Goal: Use online tool/utility: Utilize a website feature to perform a specific function

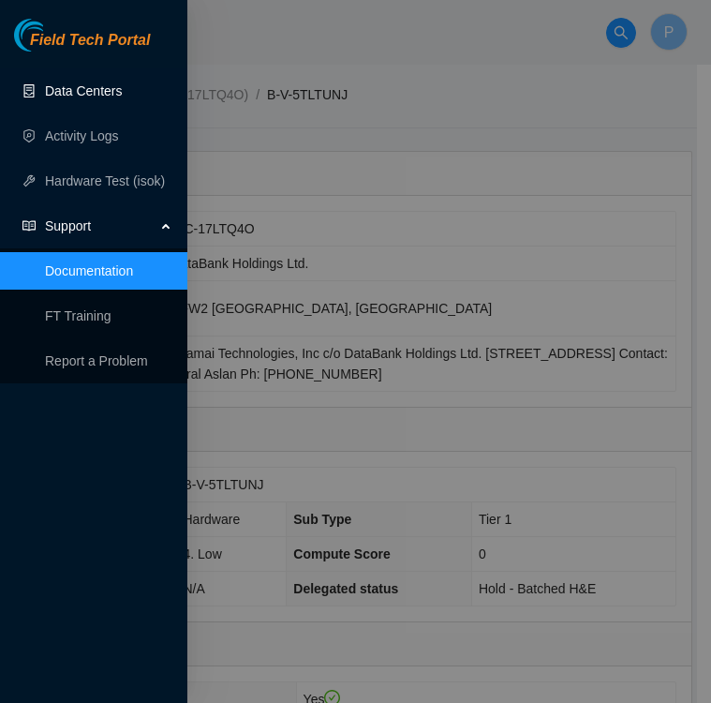
scroll to position [806, 0]
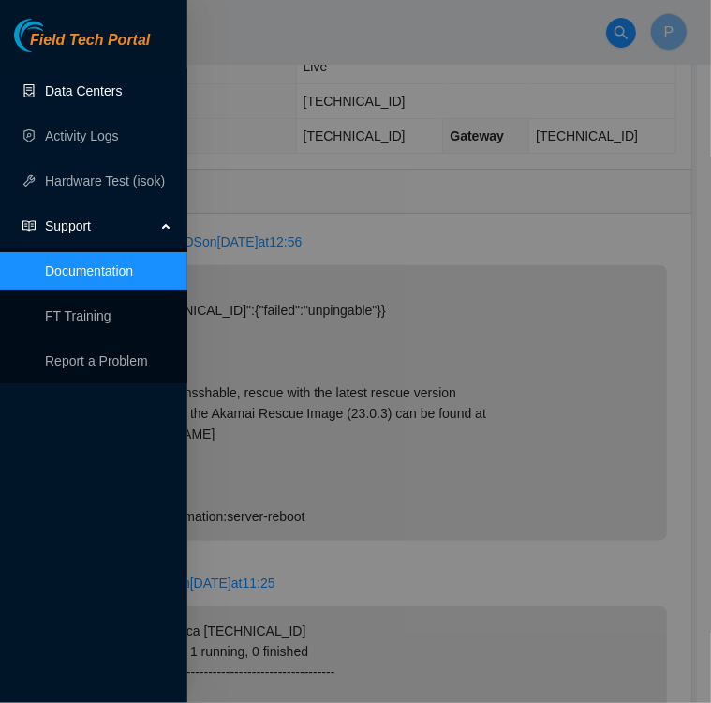
click at [75, 91] on link "Data Centers" at bounding box center [83, 90] width 77 height 15
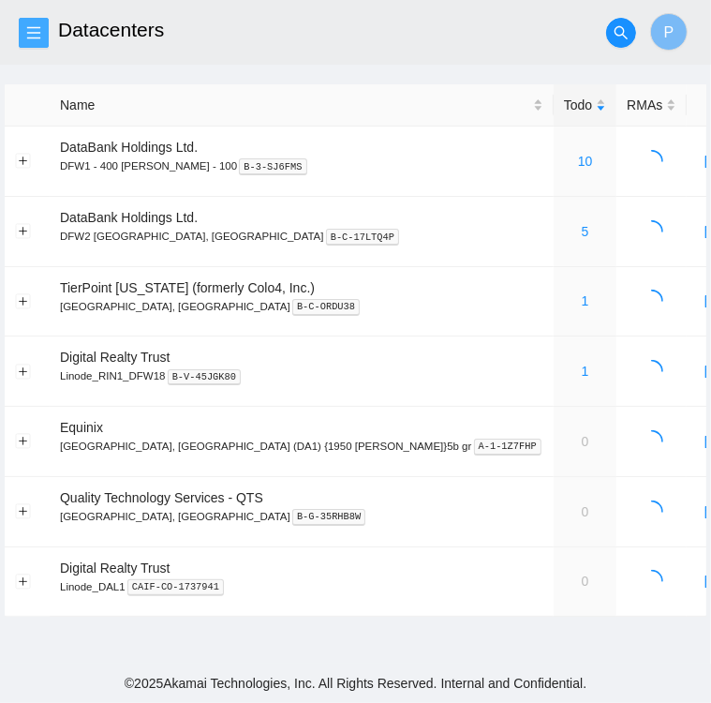
click at [37, 35] on icon "menu" at bounding box center [33, 32] width 15 height 15
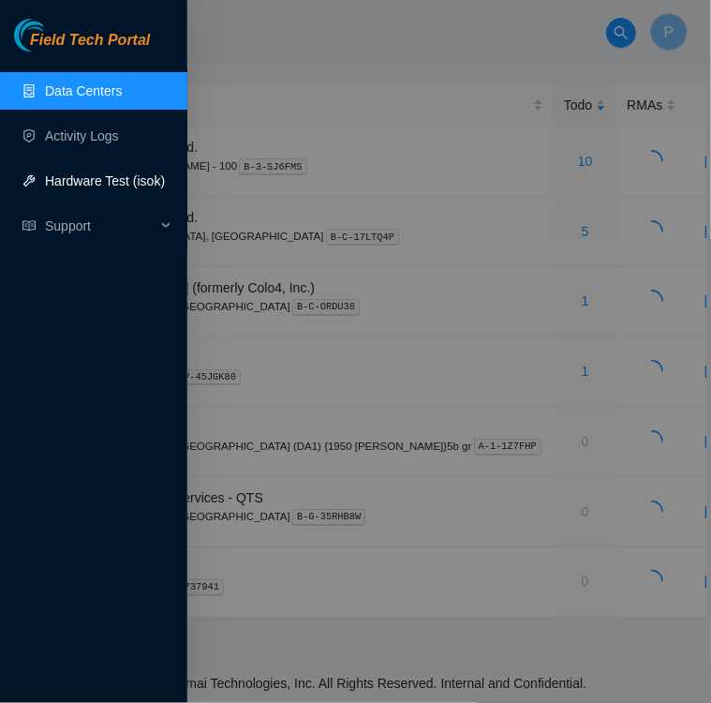
click at [75, 185] on link "Hardware Test (isok)" at bounding box center [105, 180] width 120 height 15
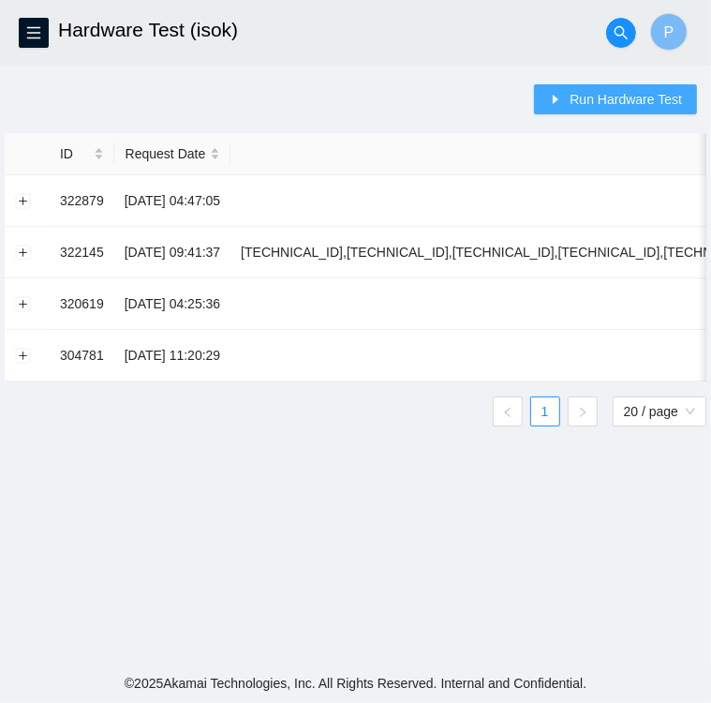
click at [591, 107] on span "Run Hardware Test" at bounding box center [626, 99] width 112 height 21
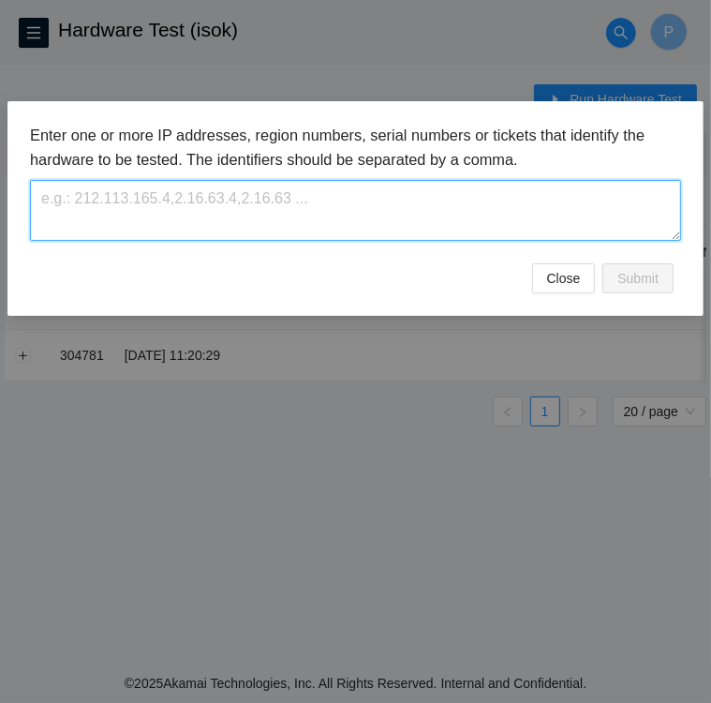
click at [334, 200] on textarea at bounding box center [355, 210] width 651 height 61
type textarea "[TECHNICAL_ID]"
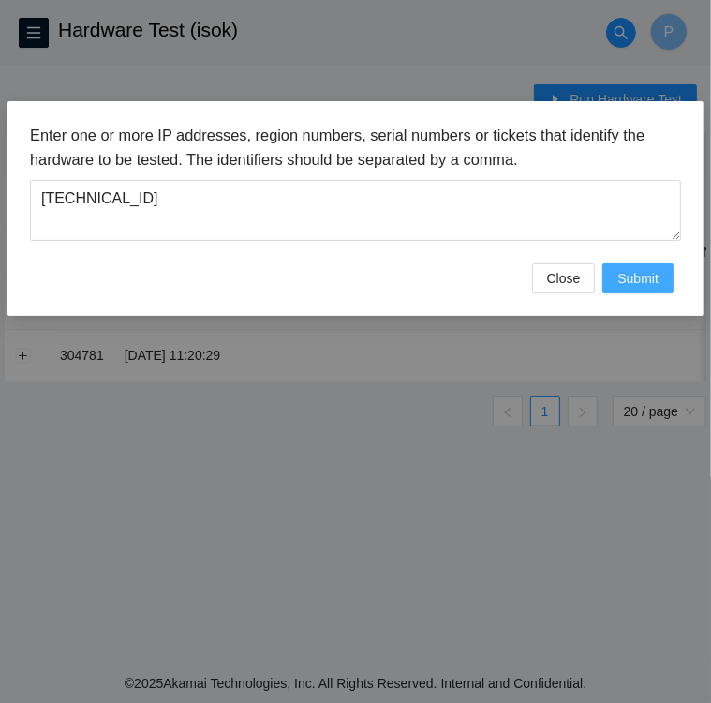
click at [654, 277] on span "Submit" at bounding box center [638, 278] width 41 height 21
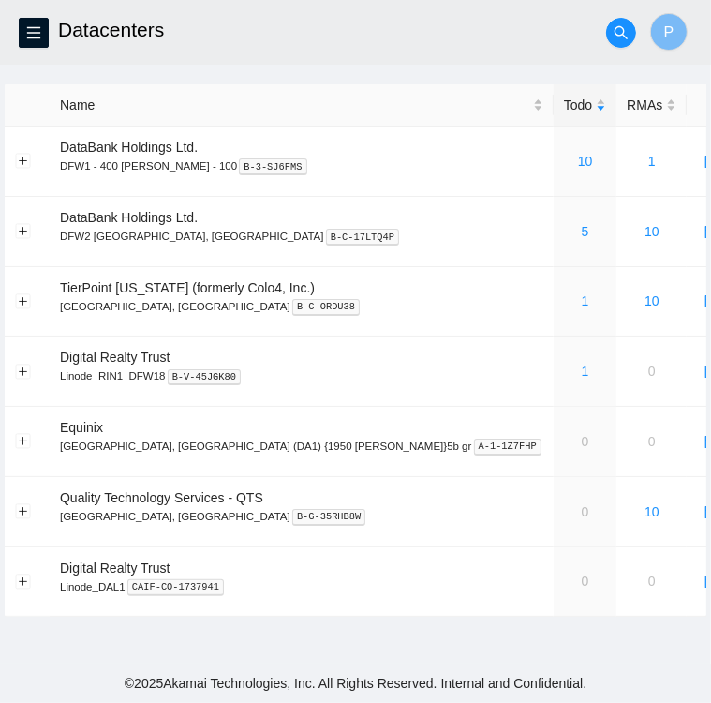
click at [30, 12] on header "Datacenters P" at bounding box center [355, 32] width 711 height 65
click at [35, 29] on icon "menu" at bounding box center [33, 32] width 15 height 15
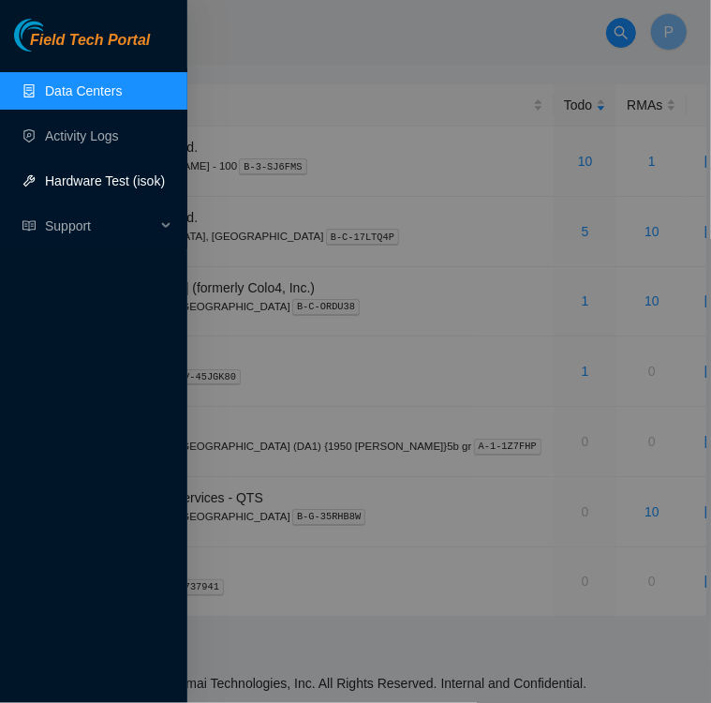
click at [75, 188] on link "Hardware Test (isok)" at bounding box center [105, 180] width 120 height 15
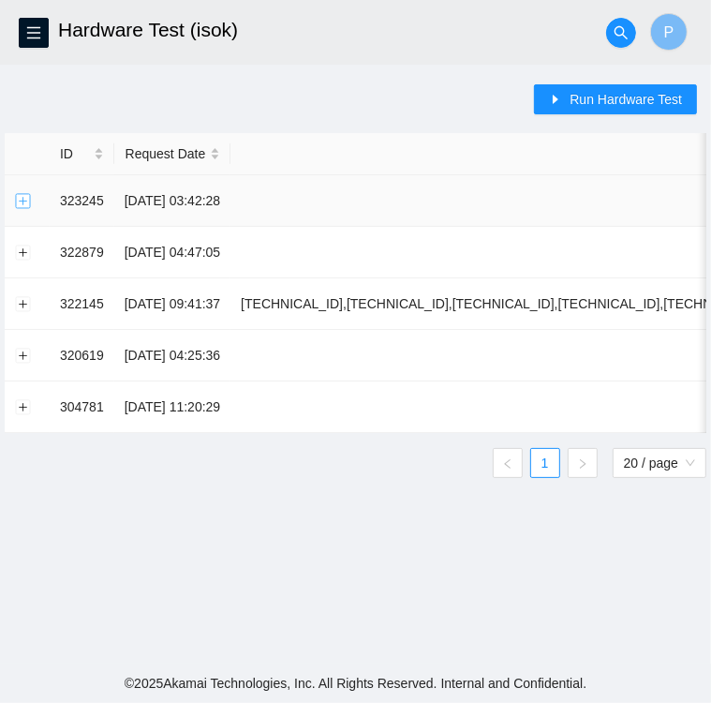
click at [22, 203] on button "Expand row" at bounding box center [23, 200] width 15 height 15
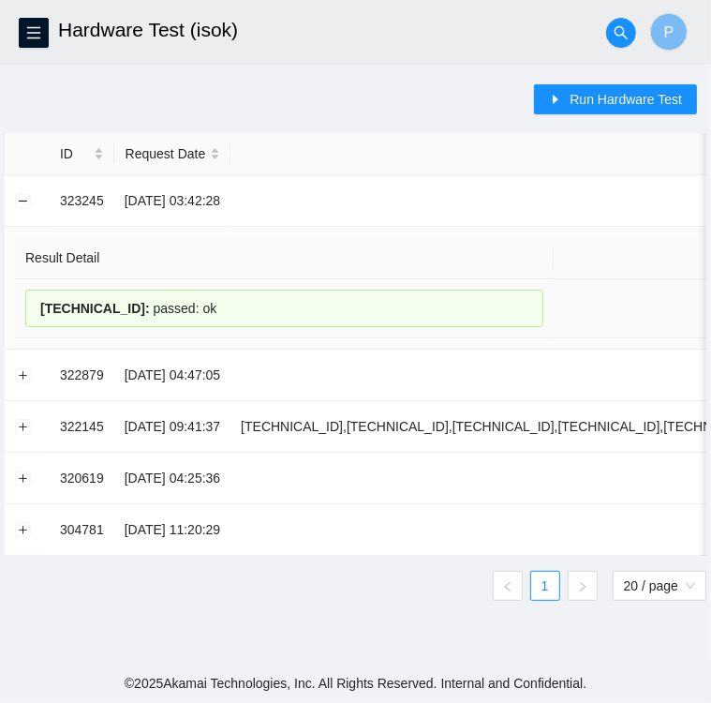
drag, startPoint x: 34, startPoint y: 302, endPoint x: 204, endPoint y: 325, distance: 172.2
click at [204, 325] on div "[TECHNICAL_ID] : passed: ok" at bounding box center [284, 308] width 518 height 37
copy div "[TECHNICAL_ID] : passed: ok"
click at [624, 99] on span "Run Hardware Test" at bounding box center [626, 99] width 112 height 21
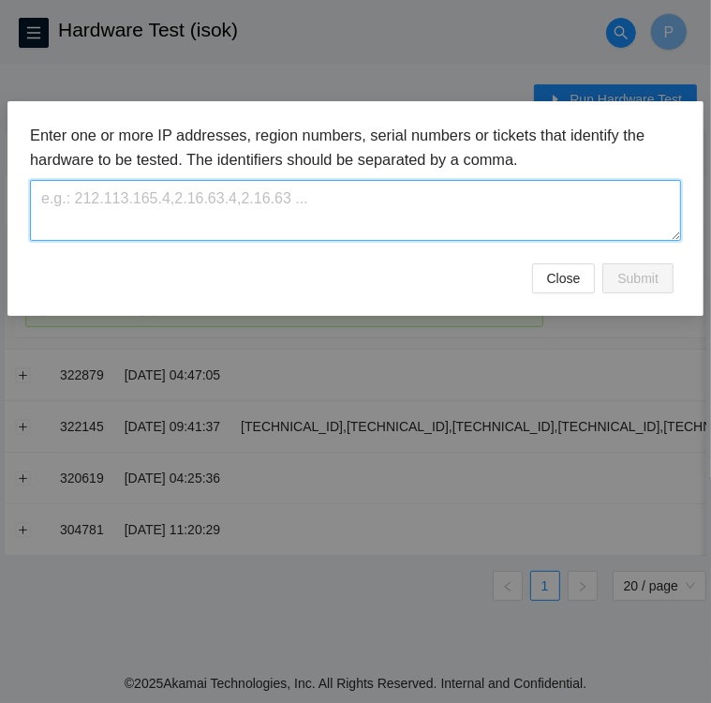
click at [261, 196] on textarea at bounding box center [355, 210] width 651 height 61
type textarea "[TECHNICAL_ID]"
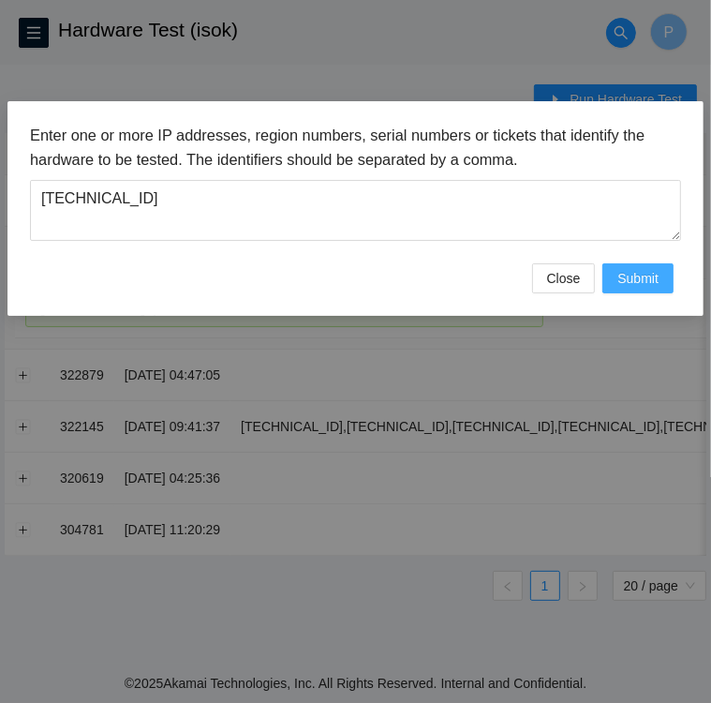
click at [641, 281] on span "Submit" at bounding box center [638, 278] width 41 height 21
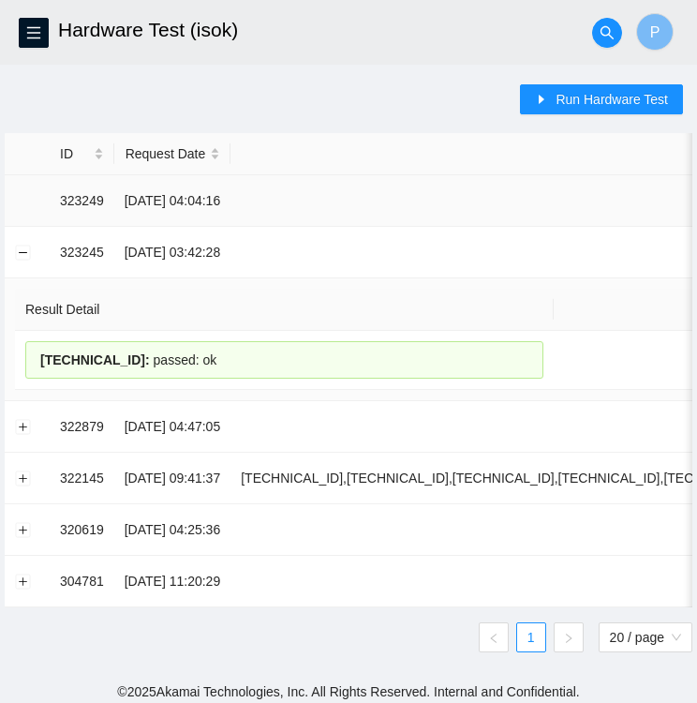
click at [42, 198] on td at bounding box center [27, 201] width 45 height 52
click at [40, 194] on td at bounding box center [27, 201] width 45 height 52
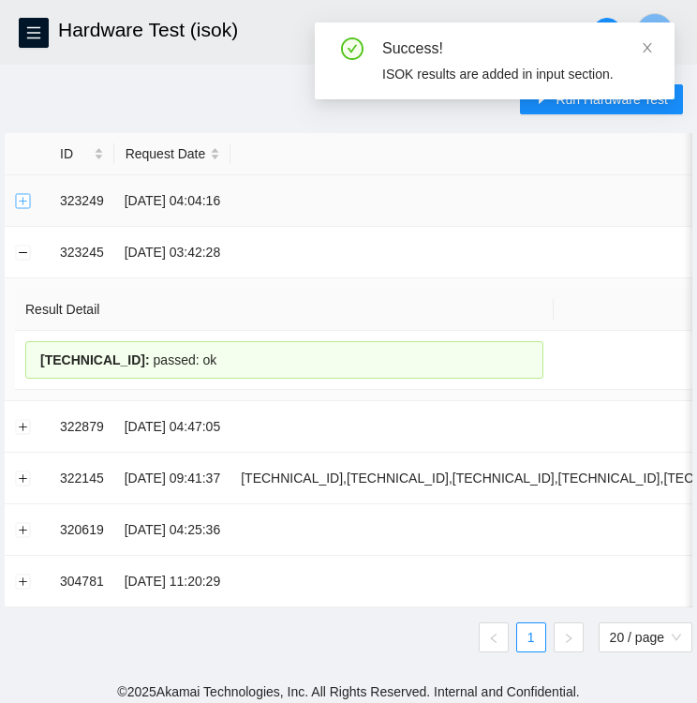
click at [19, 197] on button "Expand row" at bounding box center [23, 200] width 15 height 15
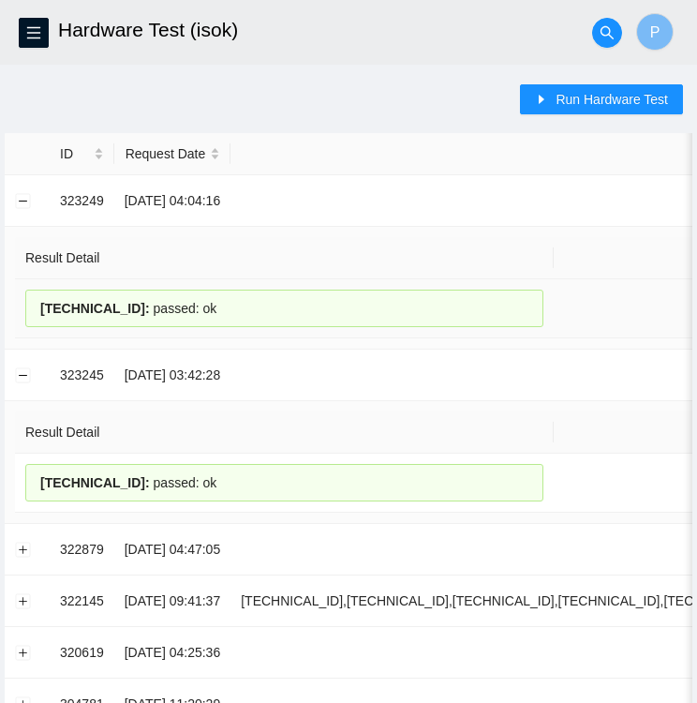
drag, startPoint x: 207, startPoint y: 304, endPoint x: 26, endPoint y: 307, distance: 180.9
click at [26, 307] on div "[TECHNICAL_ID] : passed: ok" at bounding box center [284, 308] width 518 height 37
copy div "[TECHNICAL_ID] : passed: ok"
